Goal: Navigation & Orientation: Go to known website

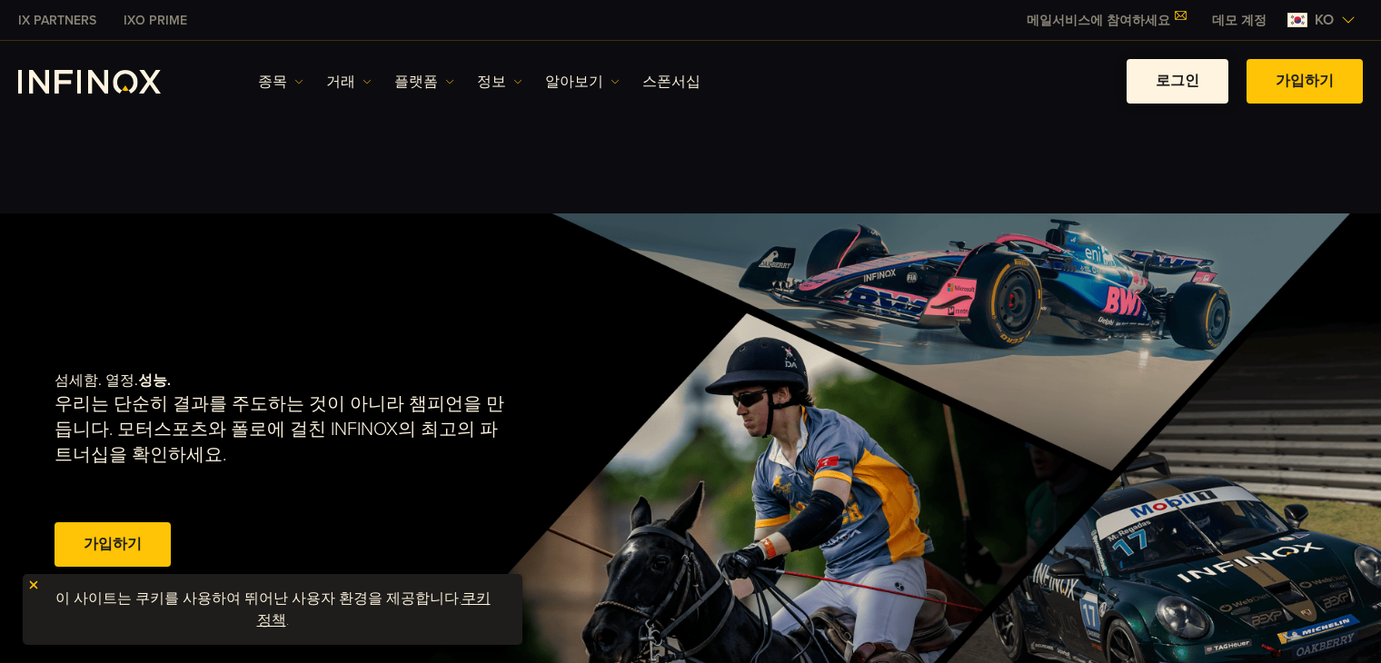
click at [911, 85] on link "로그인" at bounding box center [1178, 81] width 102 height 45
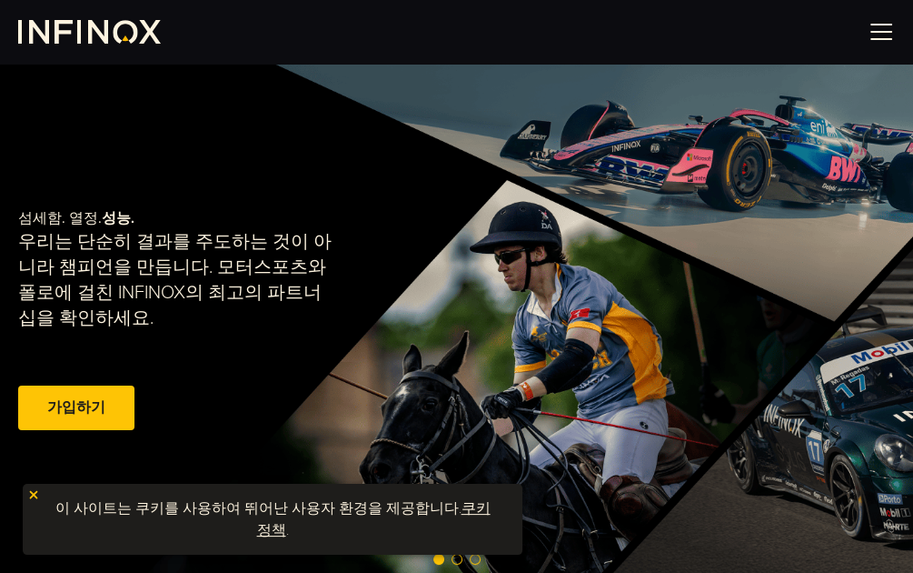
click at [875, 27] on img at bounding box center [881, 31] width 27 height 27
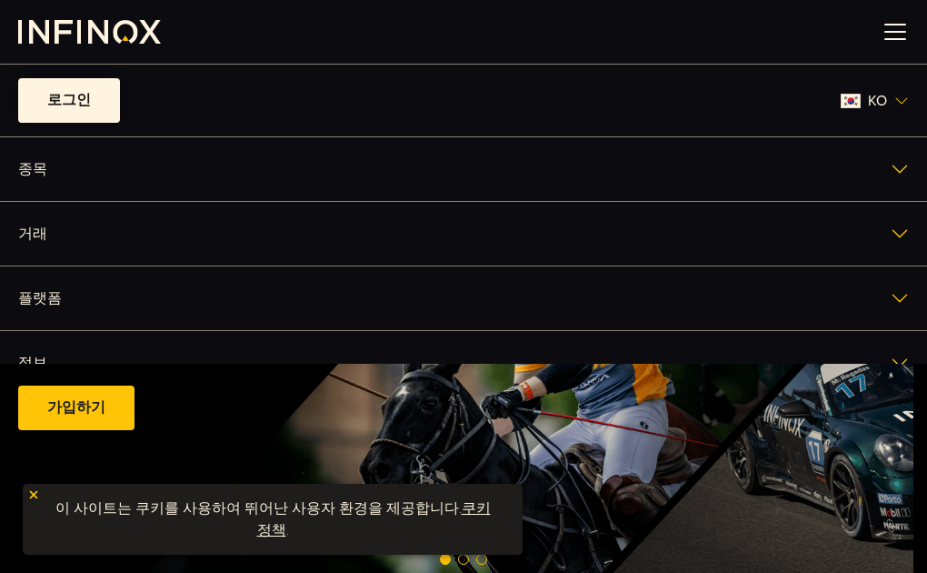
click at [80, 96] on link "로그인" at bounding box center [69, 100] width 102 height 45
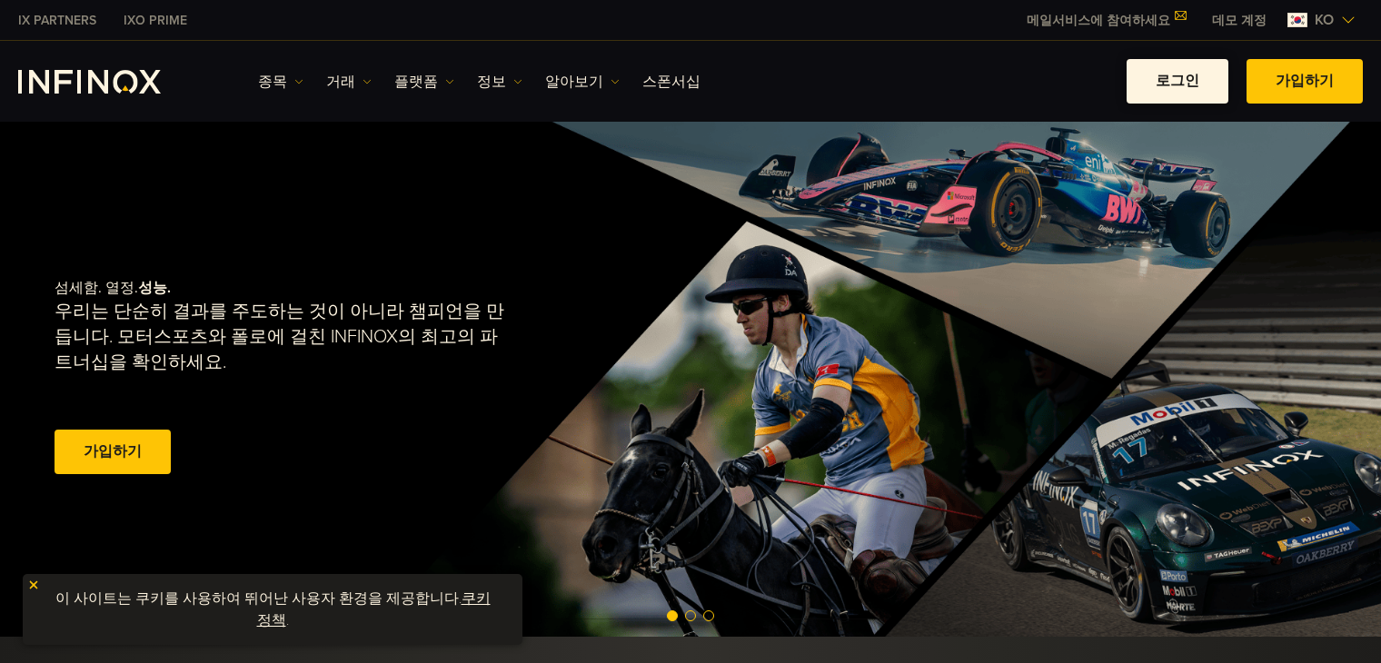
click at [1212, 84] on link "로그인" at bounding box center [1178, 81] width 102 height 45
